Goal: Task Accomplishment & Management: Complete application form

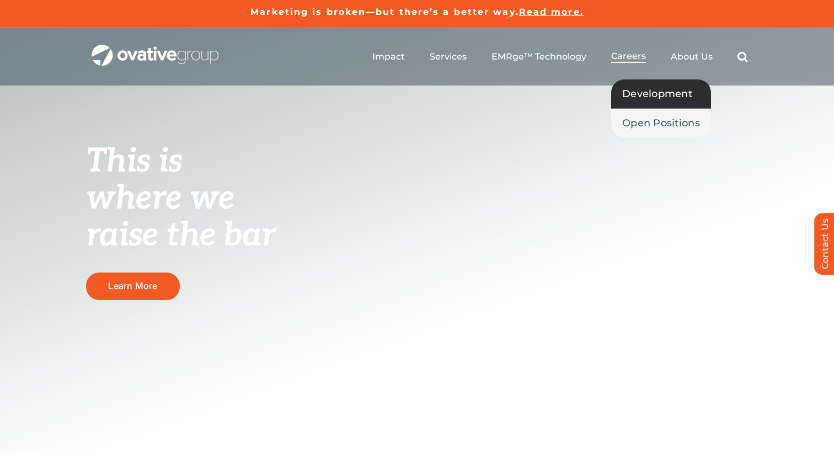
click at [627, 93] on span "Development" at bounding box center [657, 93] width 70 height 15
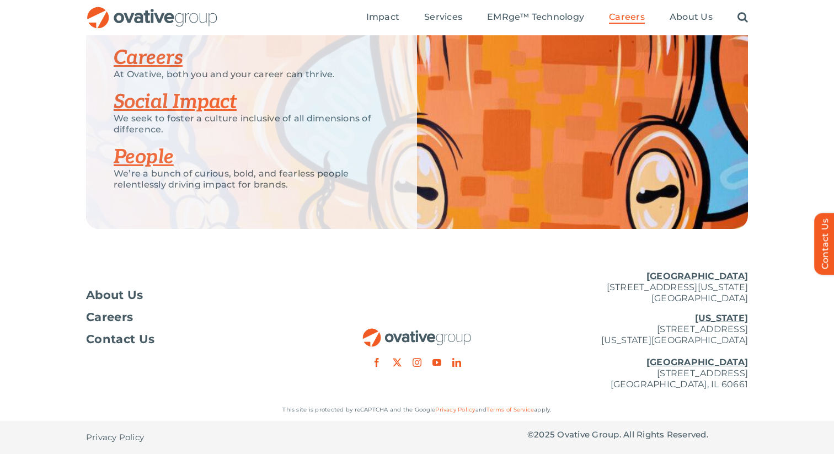
scroll to position [2792, 0]
click at [106, 319] on span "Careers" at bounding box center [109, 317] width 47 height 11
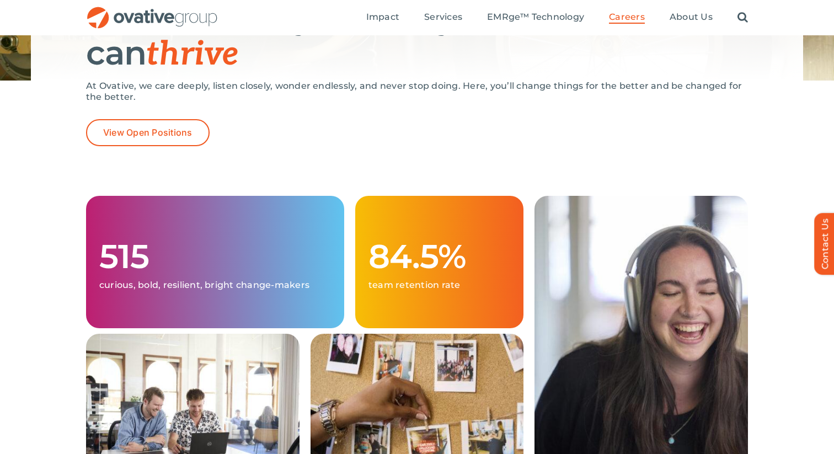
scroll to position [186, 0]
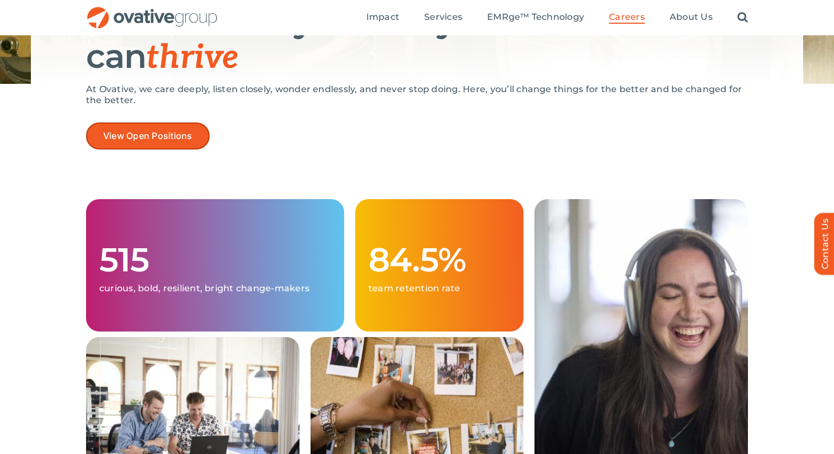
click at [157, 133] on span "View Open Positions" at bounding box center [147, 136] width 89 height 10
